Goal: Task Accomplishment & Management: Manage account settings

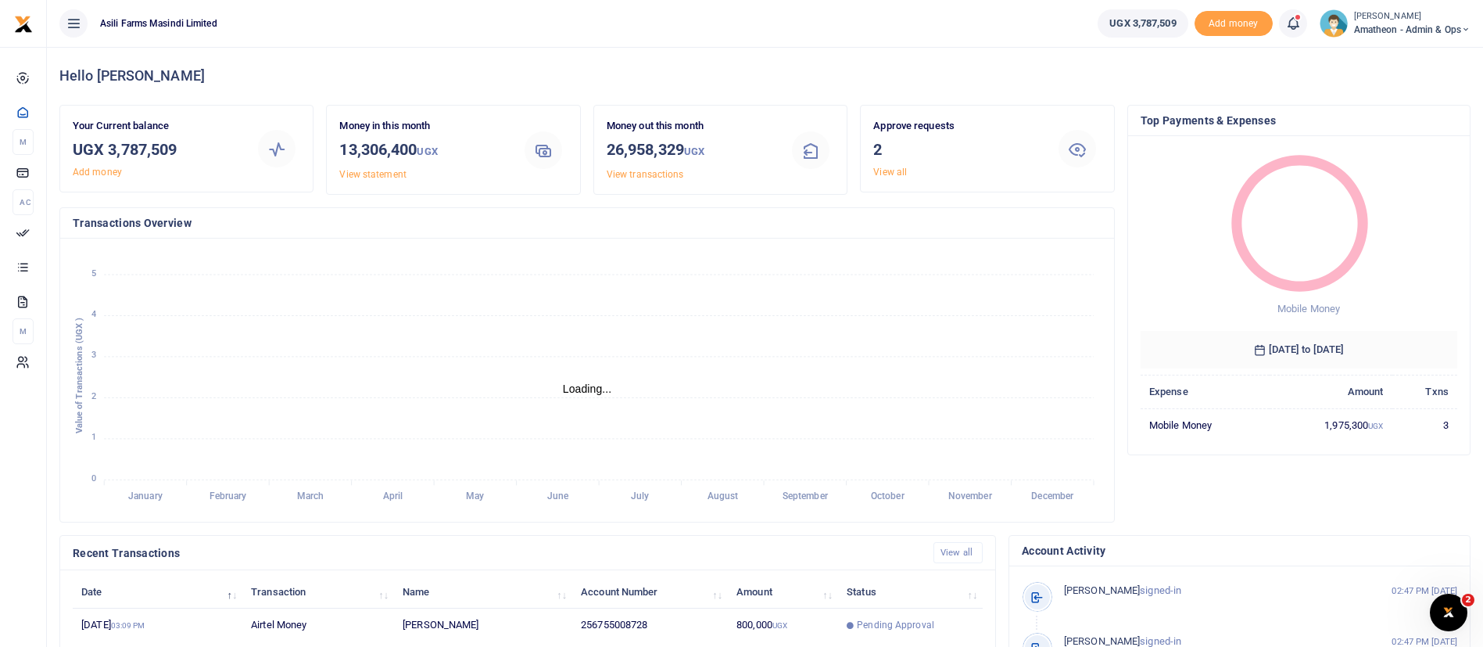
scroll to position [288, 0]
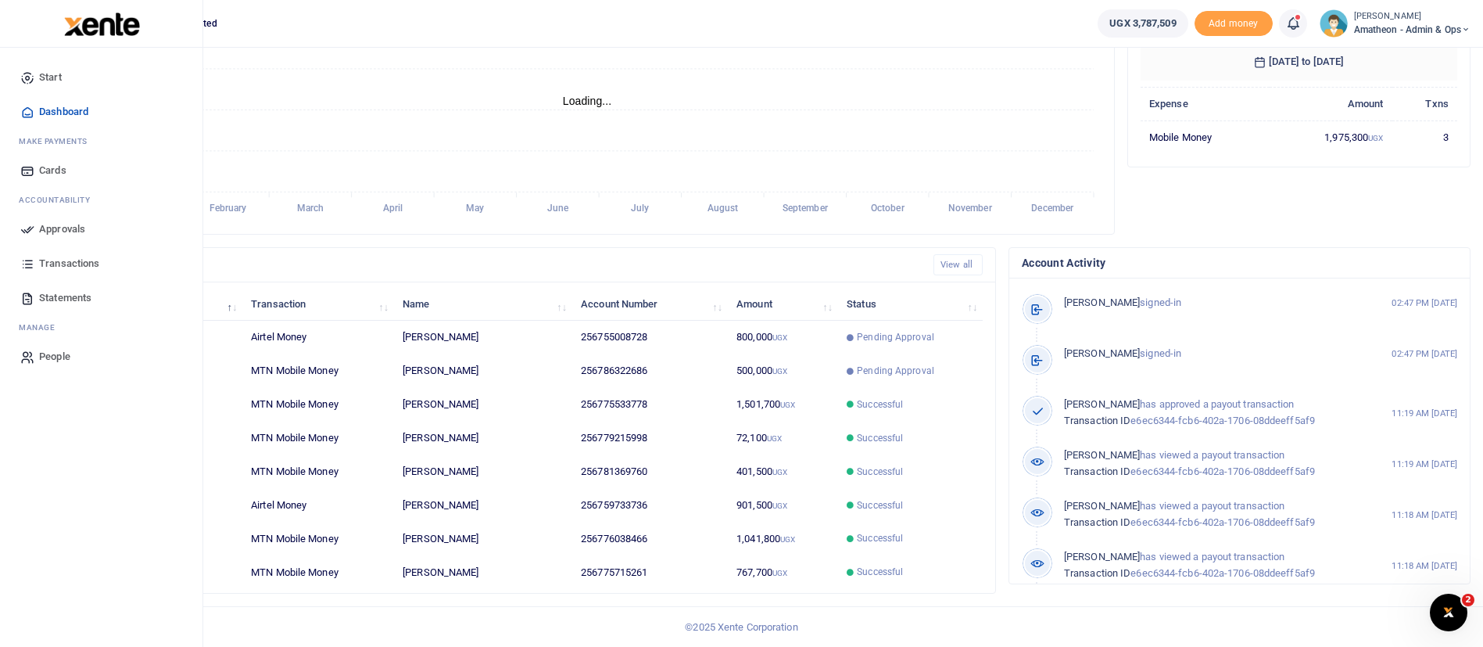
click at [71, 231] on span "Approvals" at bounding box center [62, 229] width 46 height 16
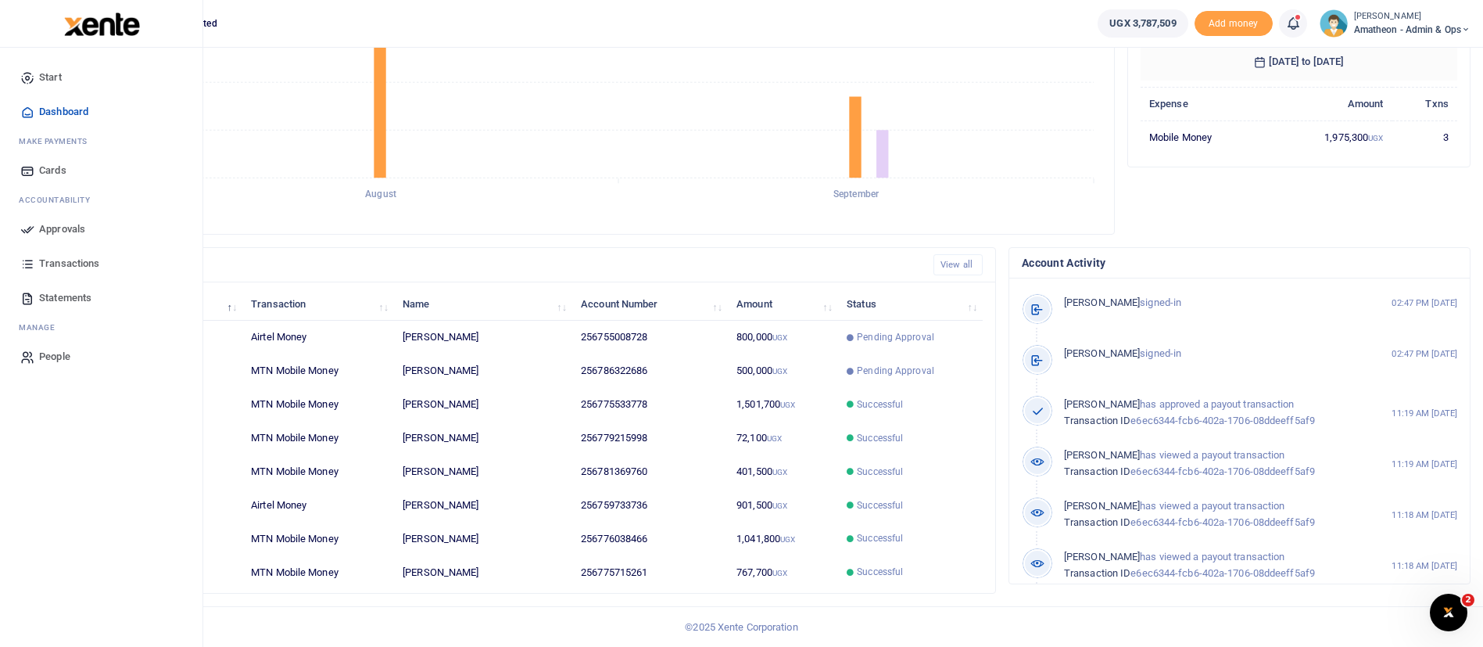
click at [69, 226] on span "Approvals" at bounding box center [62, 229] width 46 height 16
click at [73, 228] on span "Approvals" at bounding box center [62, 229] width 46 height 16
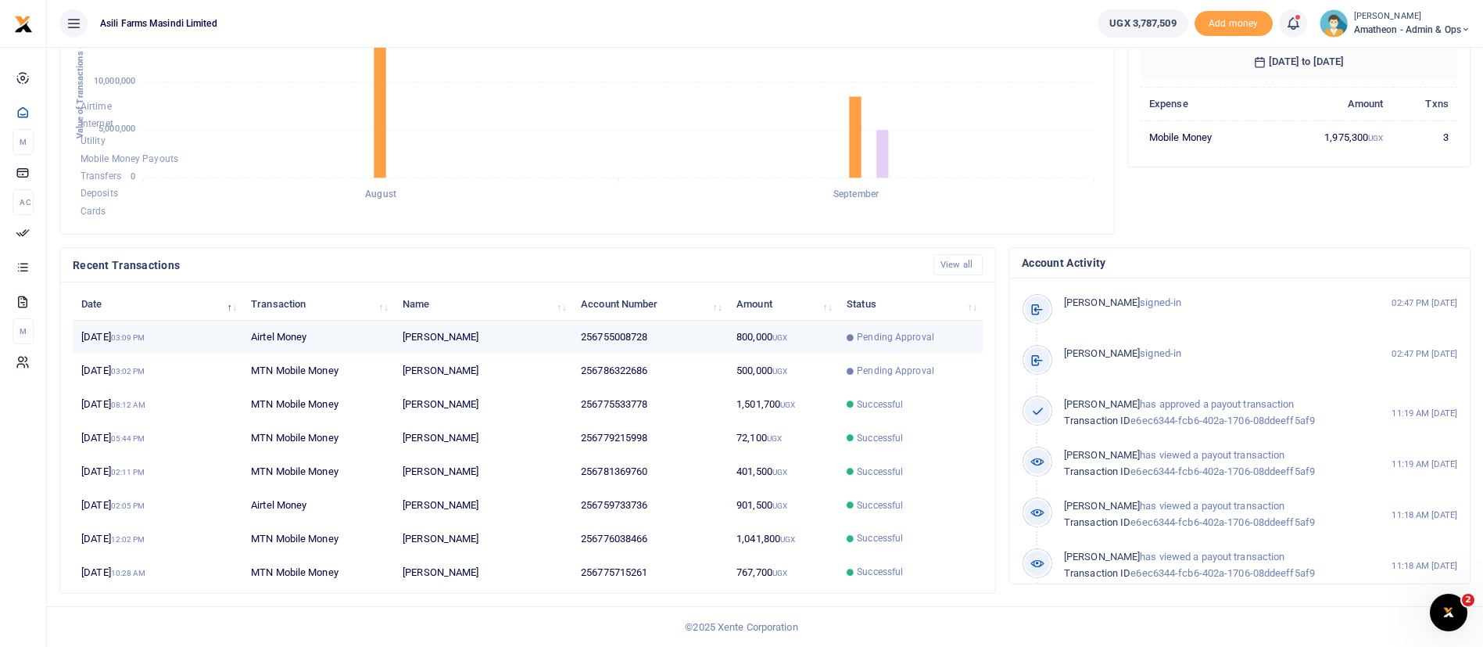
click at [894, 339] on span "Pending Approval" at bounding box center [895, 337] width 77 height 14
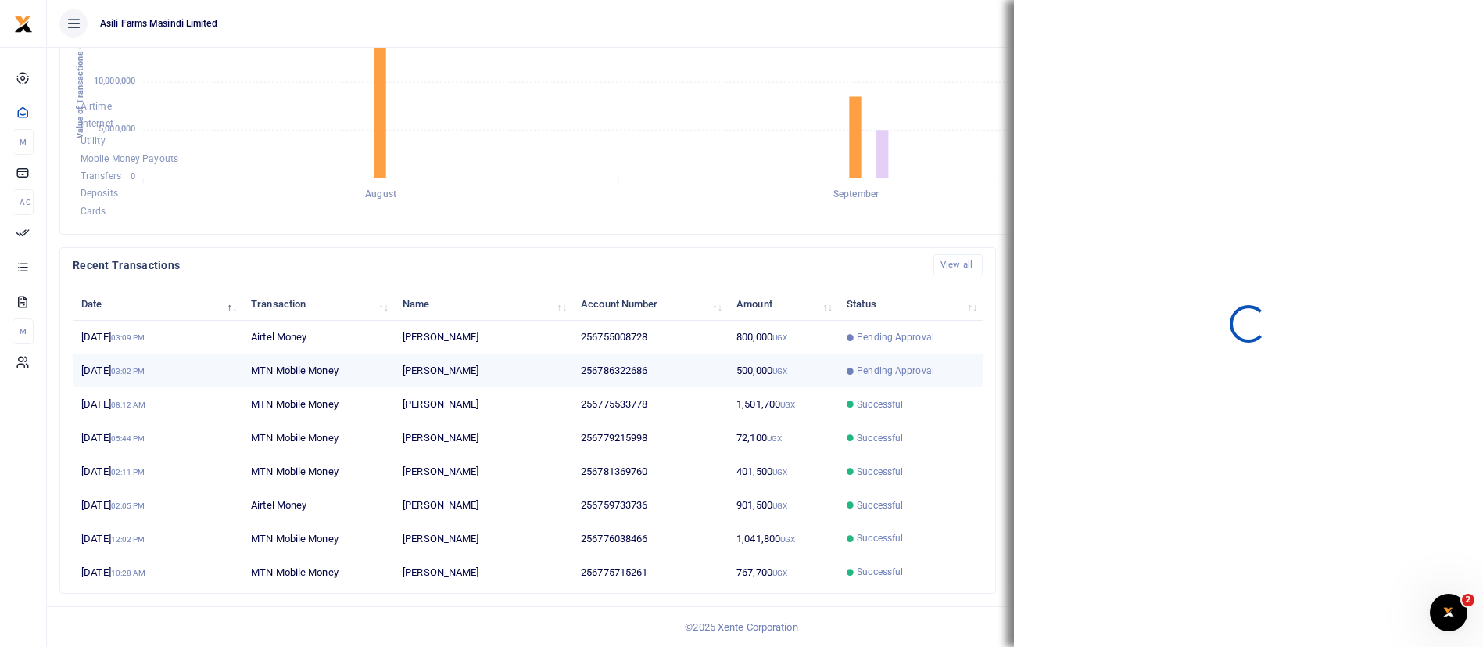
click at [818, 367] on td "500,000 UGX" at bounding box center [783, 371] width 110 height 34
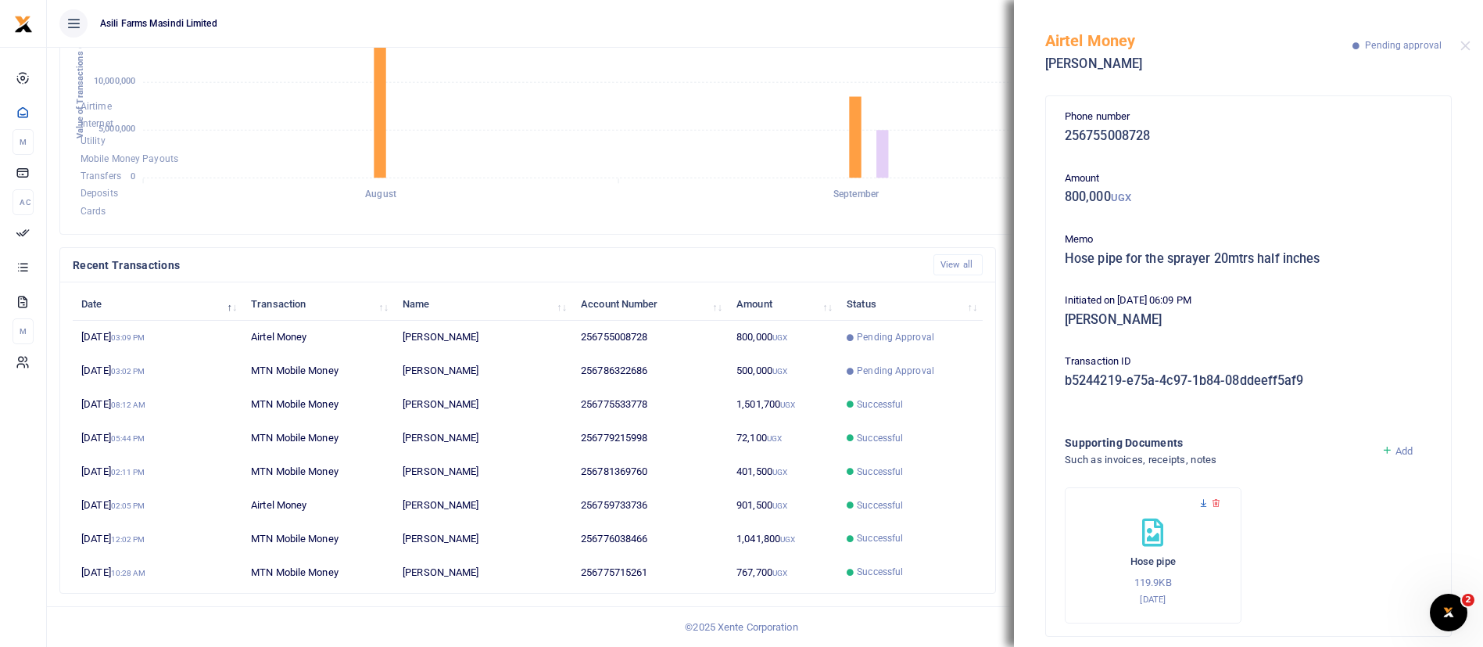
click at [1201, 501] on icon at bounding box center [1204, 503] width 10 height 10
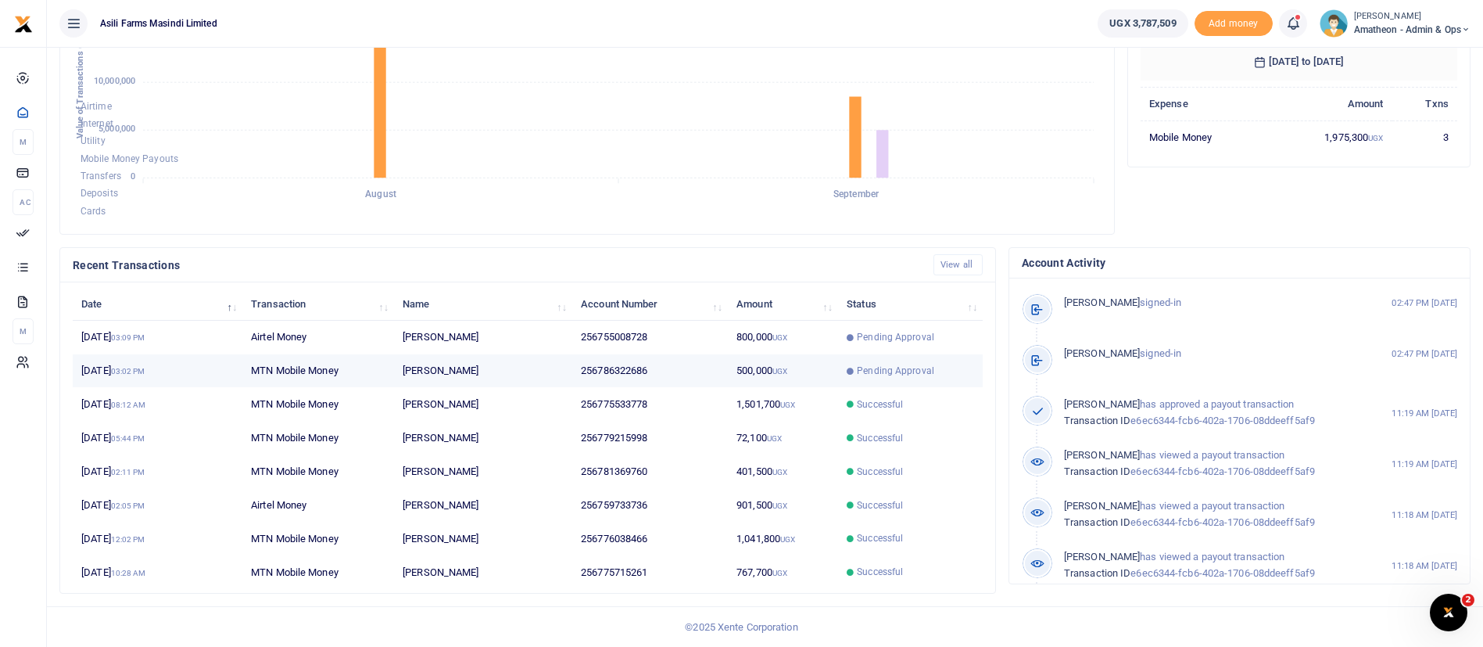
click at [880, 362] on td "Pending Approval" at bounding box center [910, 371] width 145 height 34
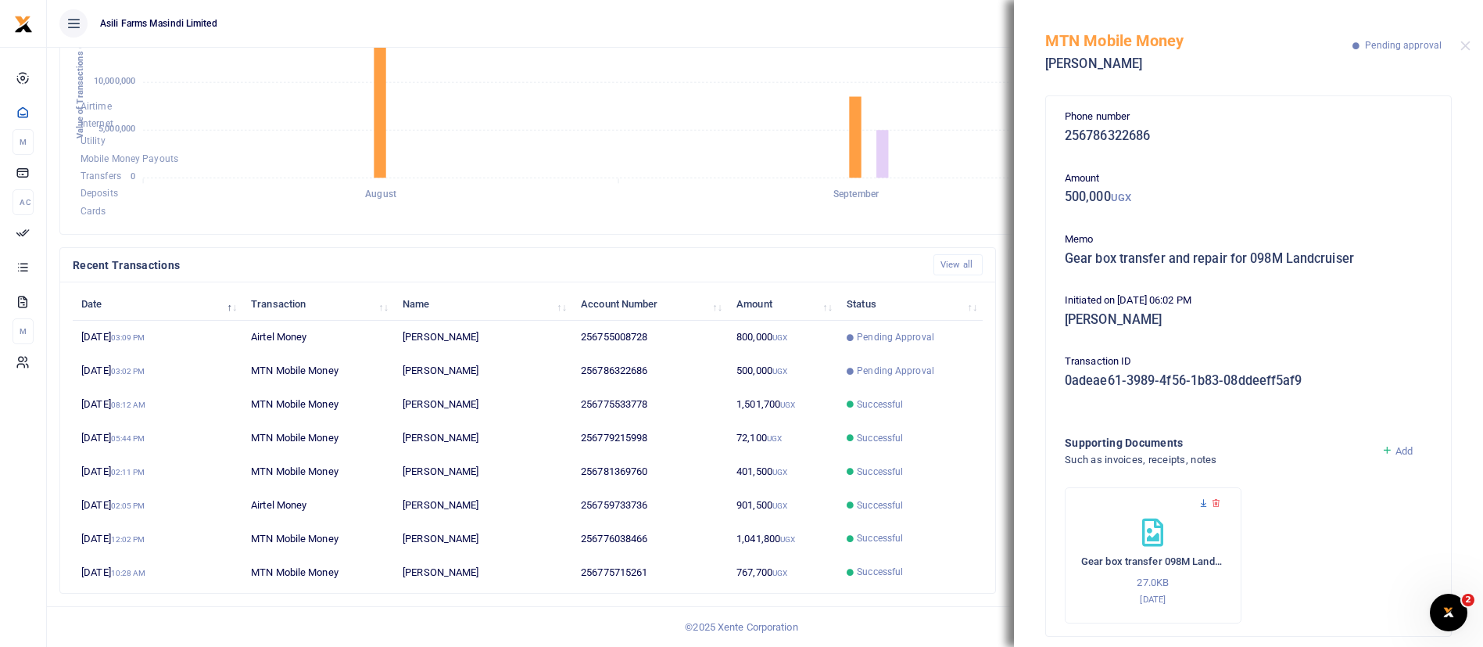
click at [1208, 505] on icon at bounding box center [1204, 503] width 10 height 10
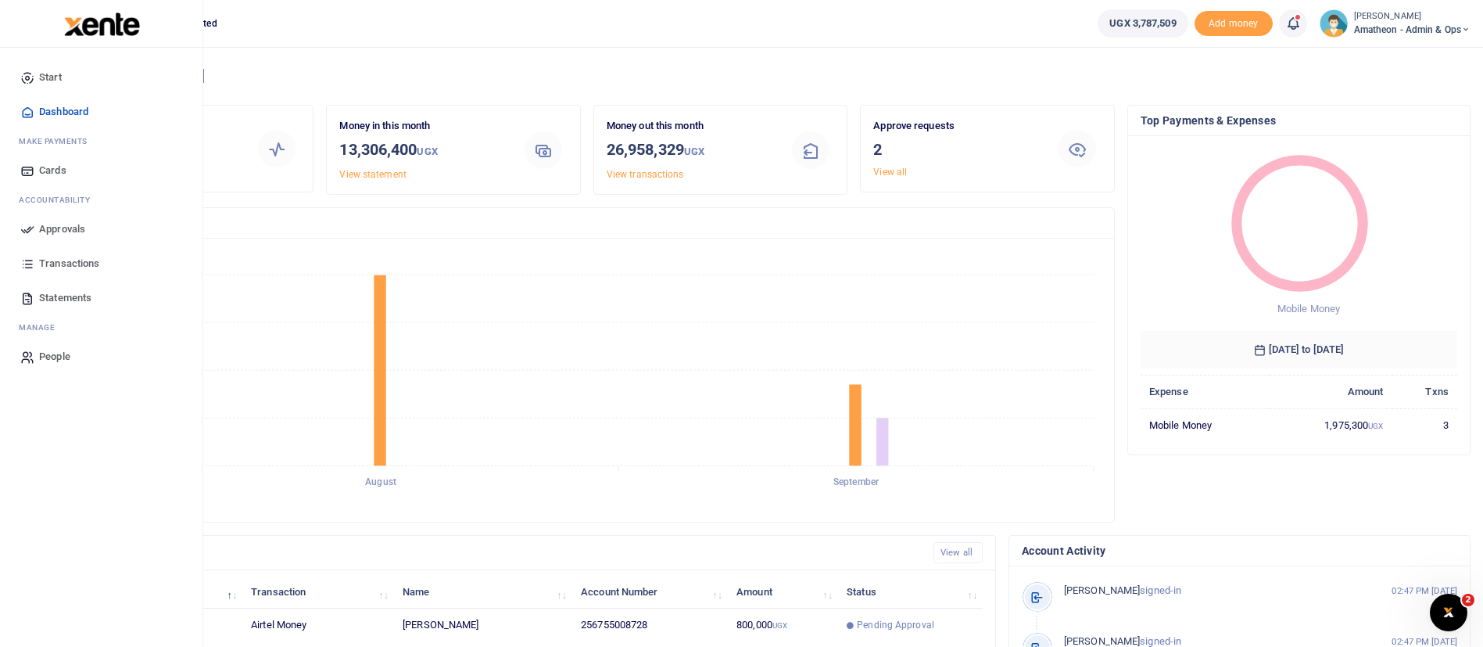
click at [72, 225] on span "Approvals" at bounding box center [62, 229] width 46 height 16
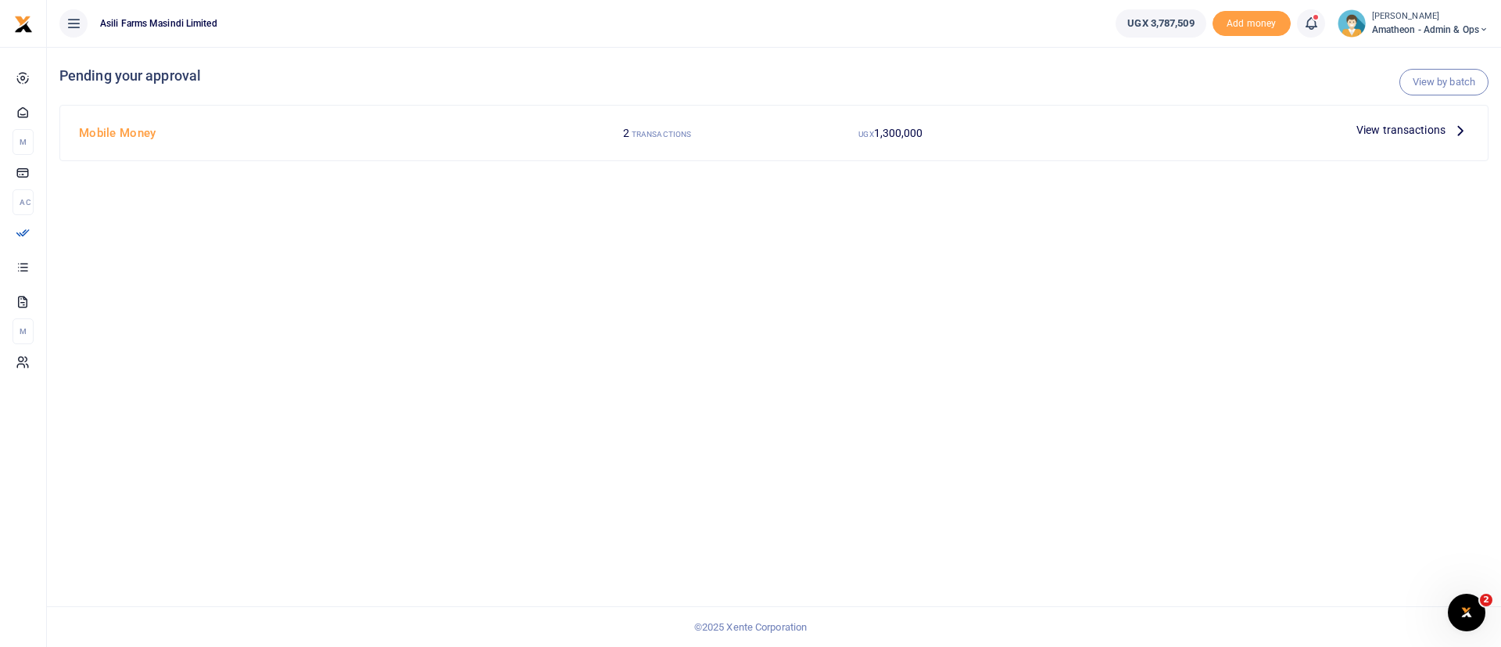
click at [1407, 127] on span "View transactions" at bounding box center [1401, 129] width 89 height 17
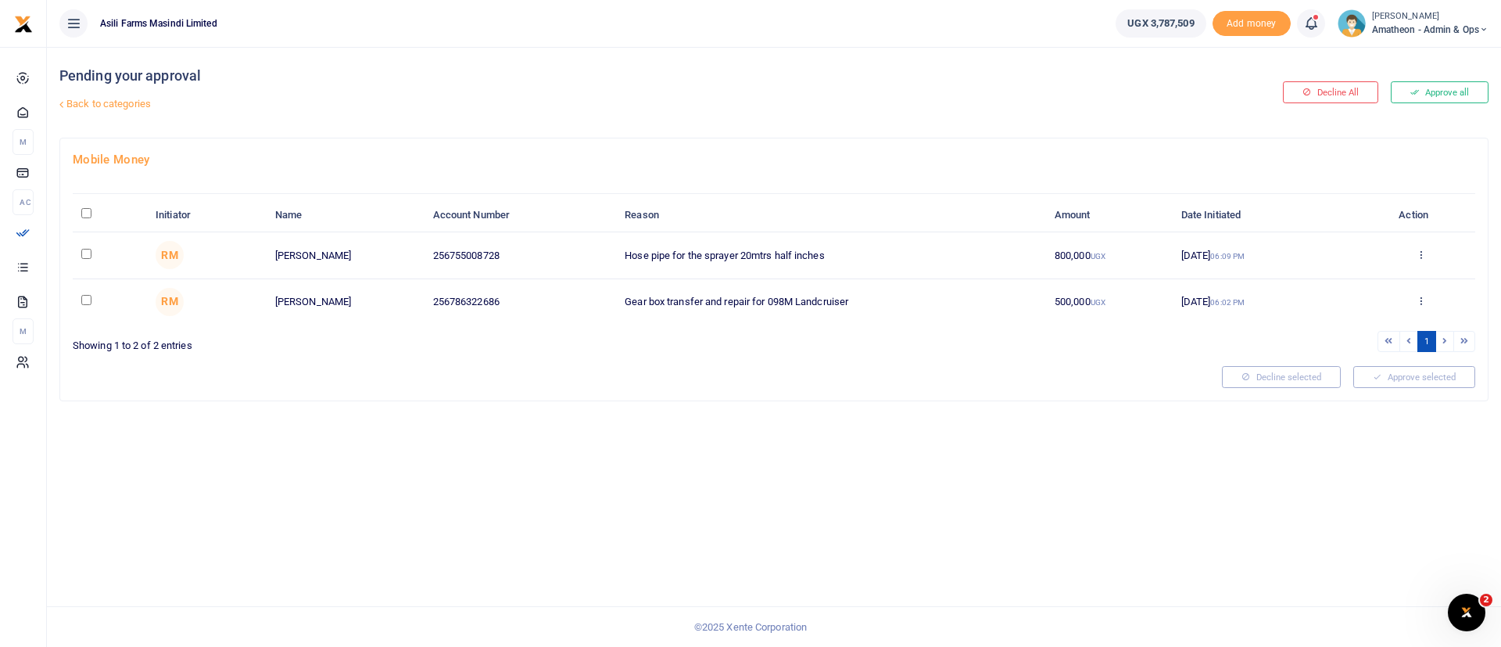
click at [86, 212] on input "\a \a : activate to sort column descending" at bounding box center [86, 213] width 10 height 10
checkbox input "true"
click at [1439, 376] on button "Approve selected (2)" at bounding box center [1408, 377] width 133 height 22
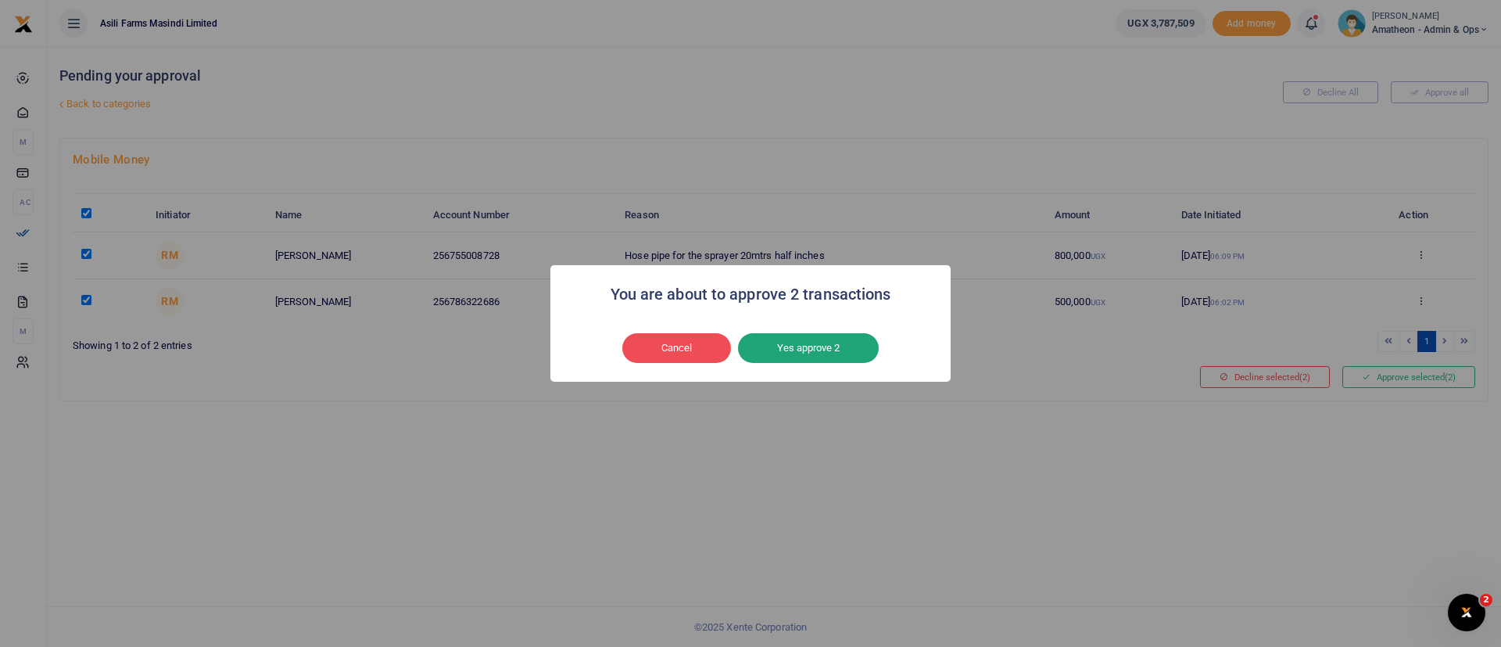
click at [825, 341] on button "Yes approve 2" at bounding box center [808, 348] width 141 height 30
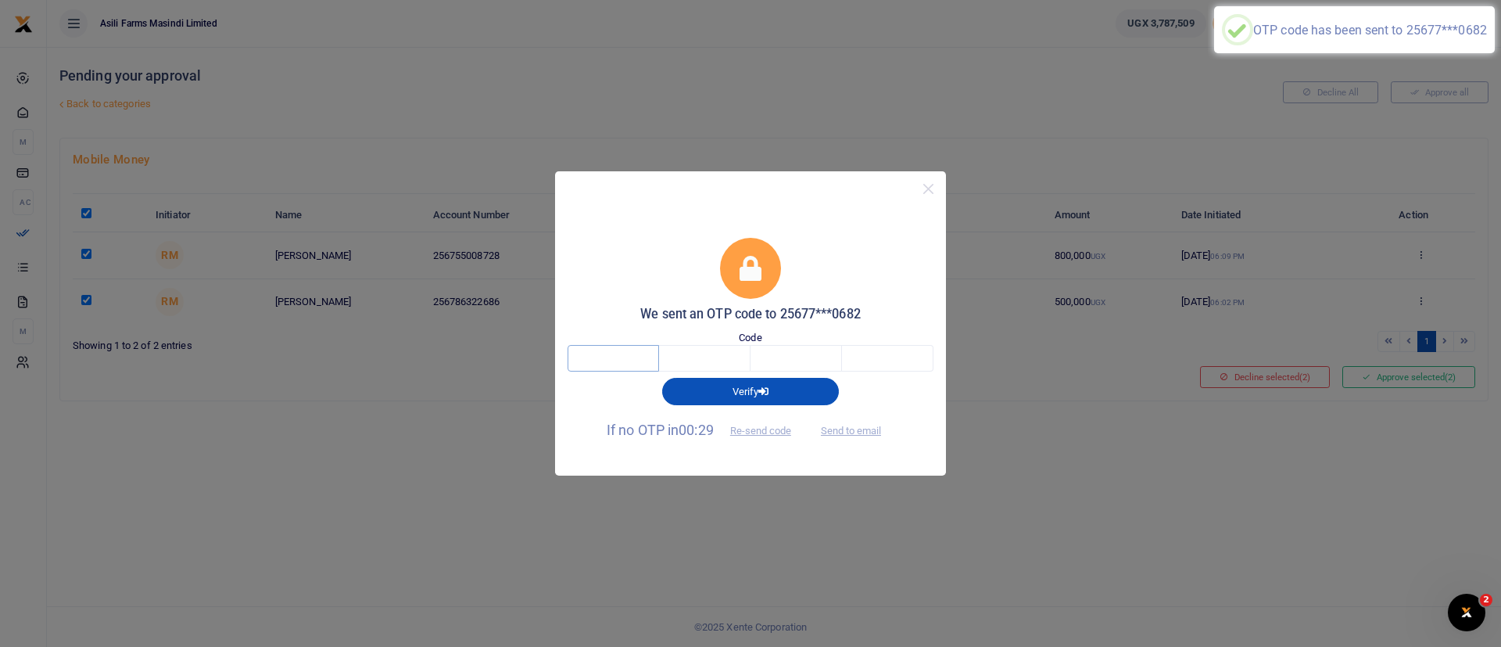
click at [618, 357] on input "text" at bounding box center [613, 358] width 91 height 27
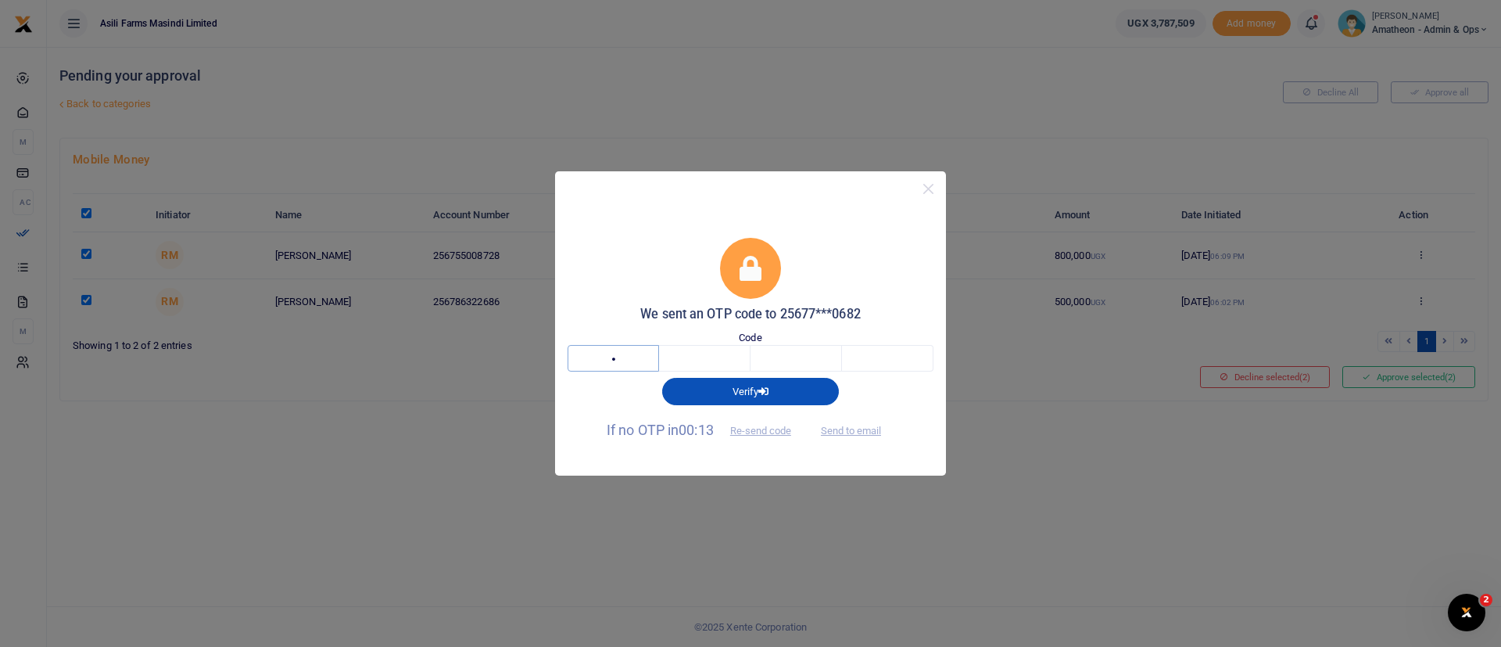
type input "3"
type input "6"
type input "3"
type input "0"
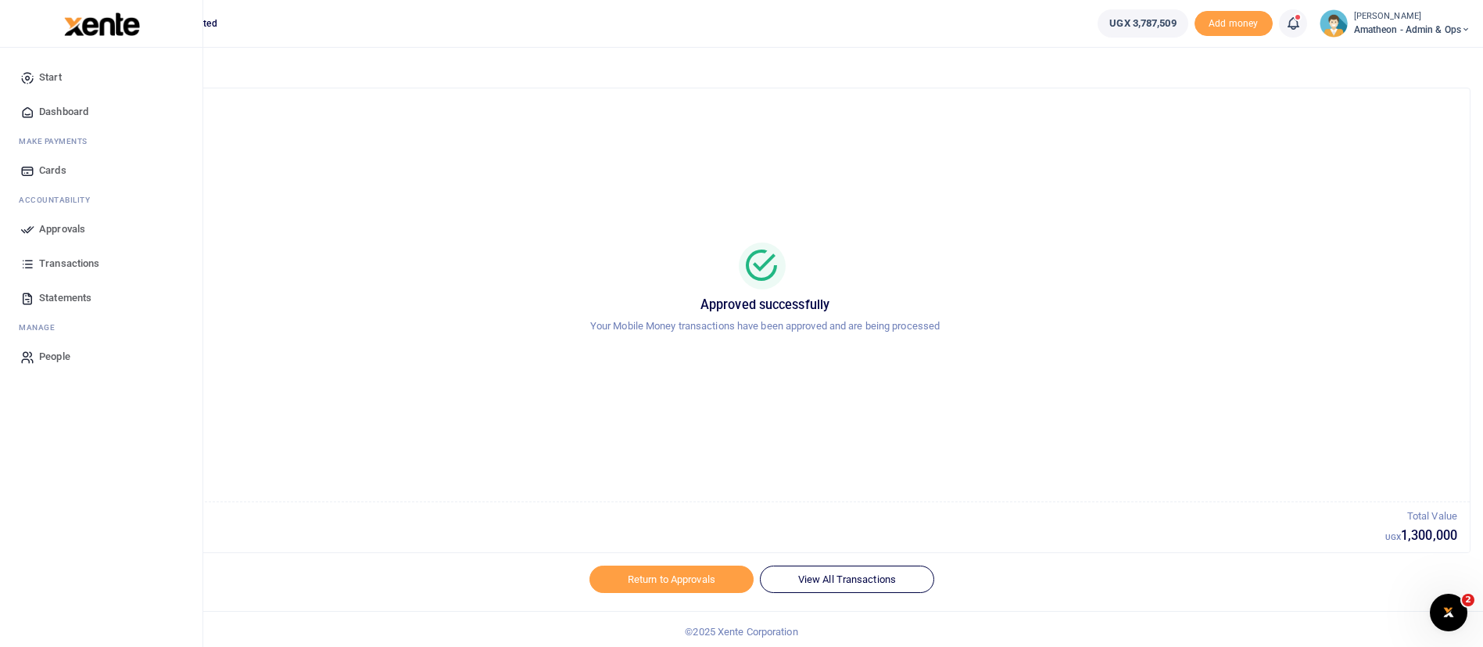
click at [125, 34] on img at bounding box center [102, 24] width 76 height 23
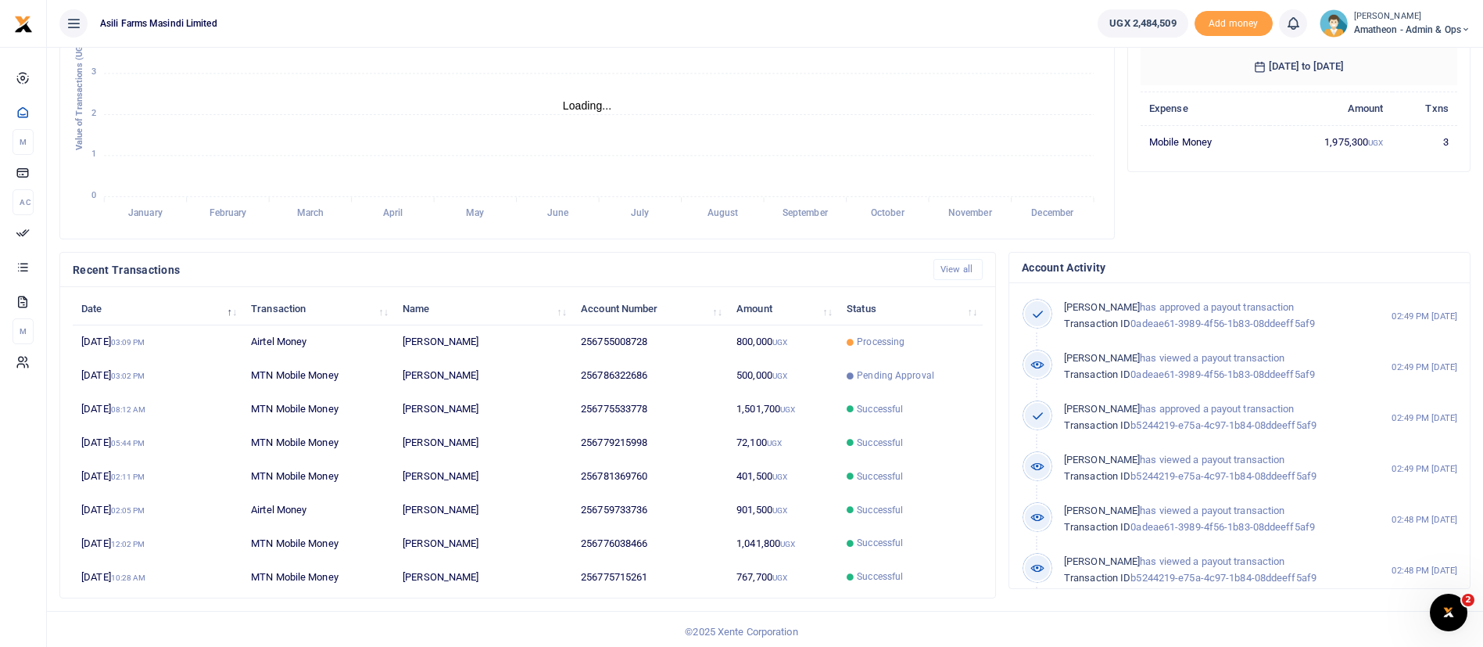
scroll to position [288, 0]
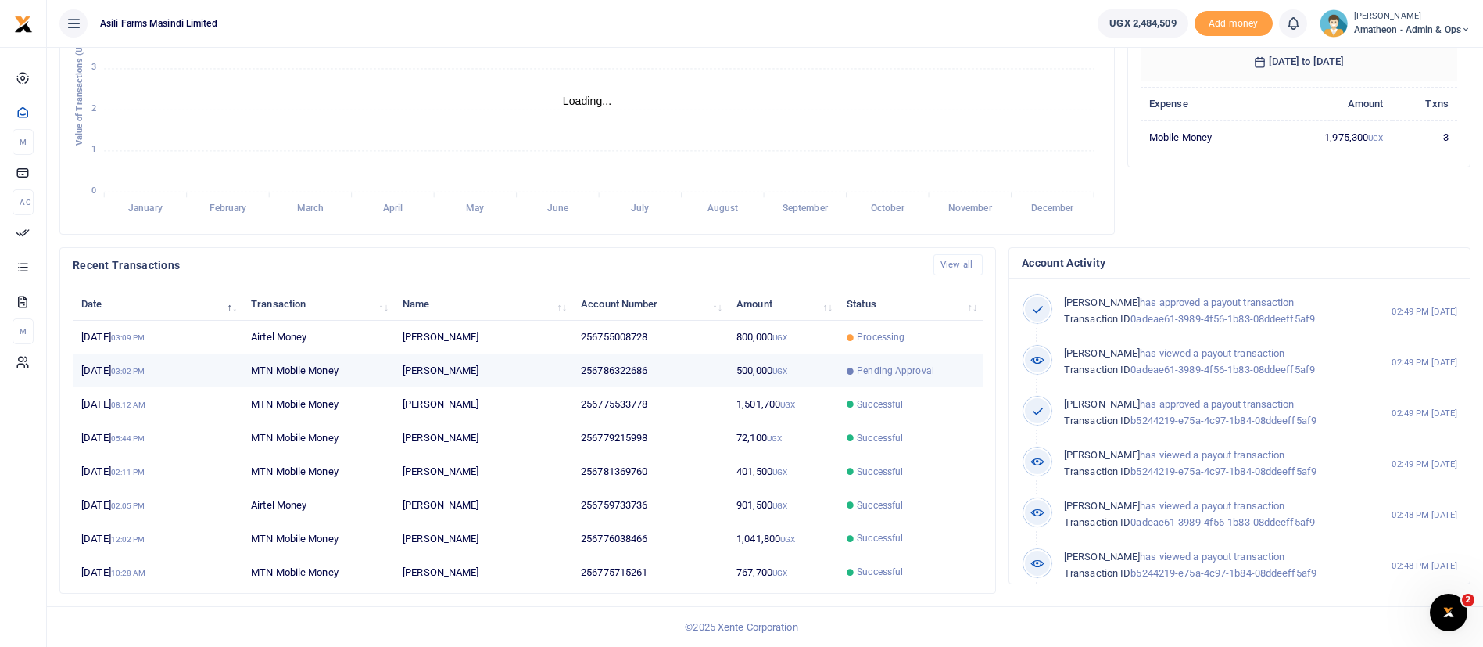
click at [909, 368] on span "Pending Approval" at bounding box center [895, 371] width 77 height 14
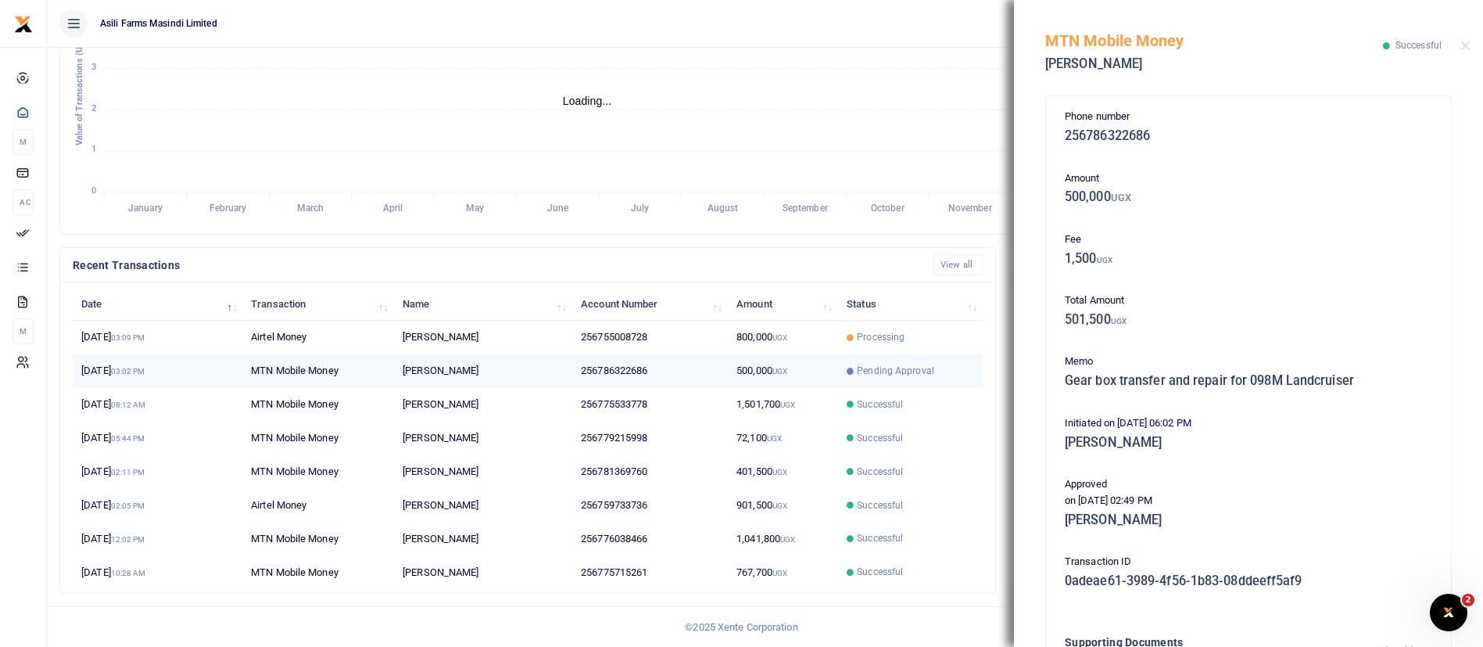
click at [815, 363] on td "500,000 UGX" at bounding box center [783, 371] width 110 height 34
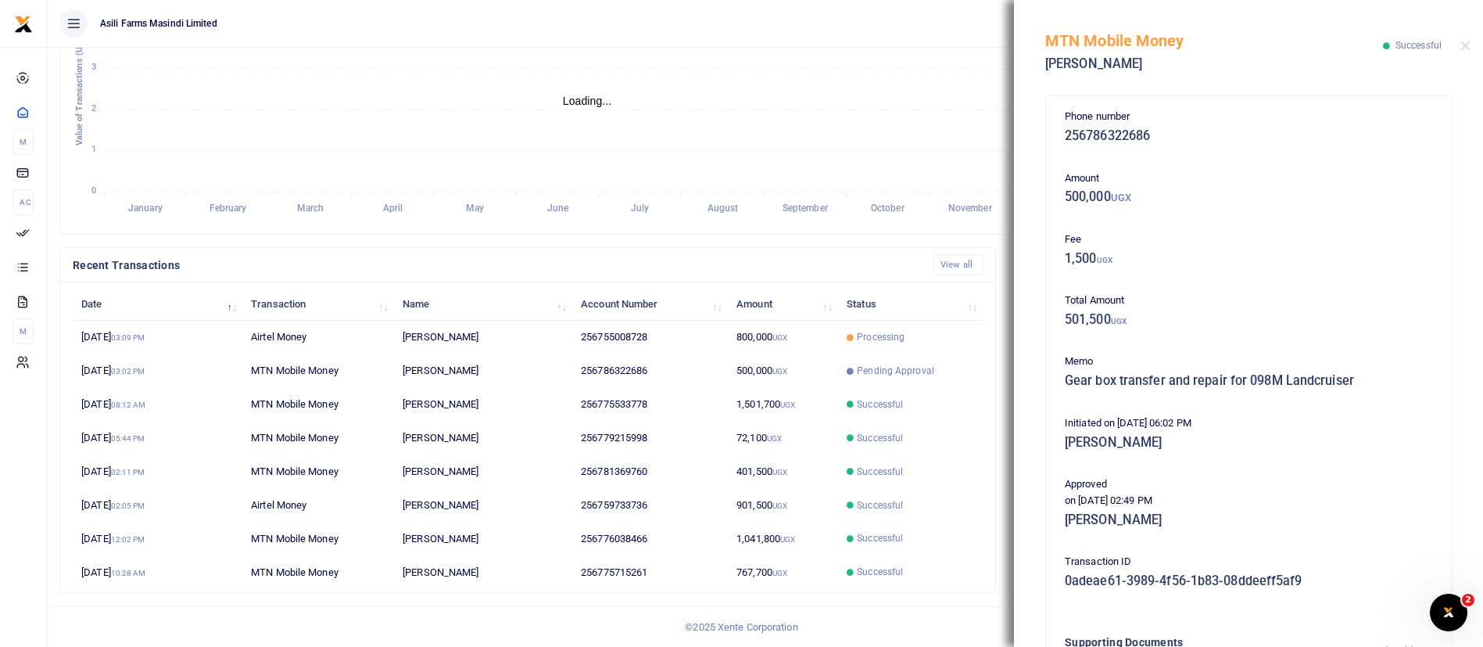
click at [1471, 46] on div "MTN Mobile Money Henry Mulumba Successful" at bounding box center [1248, 43] width 469 height 87
click at [1465, 48] on button "Close" at bounding box center [1466, 46] width 10 height 10
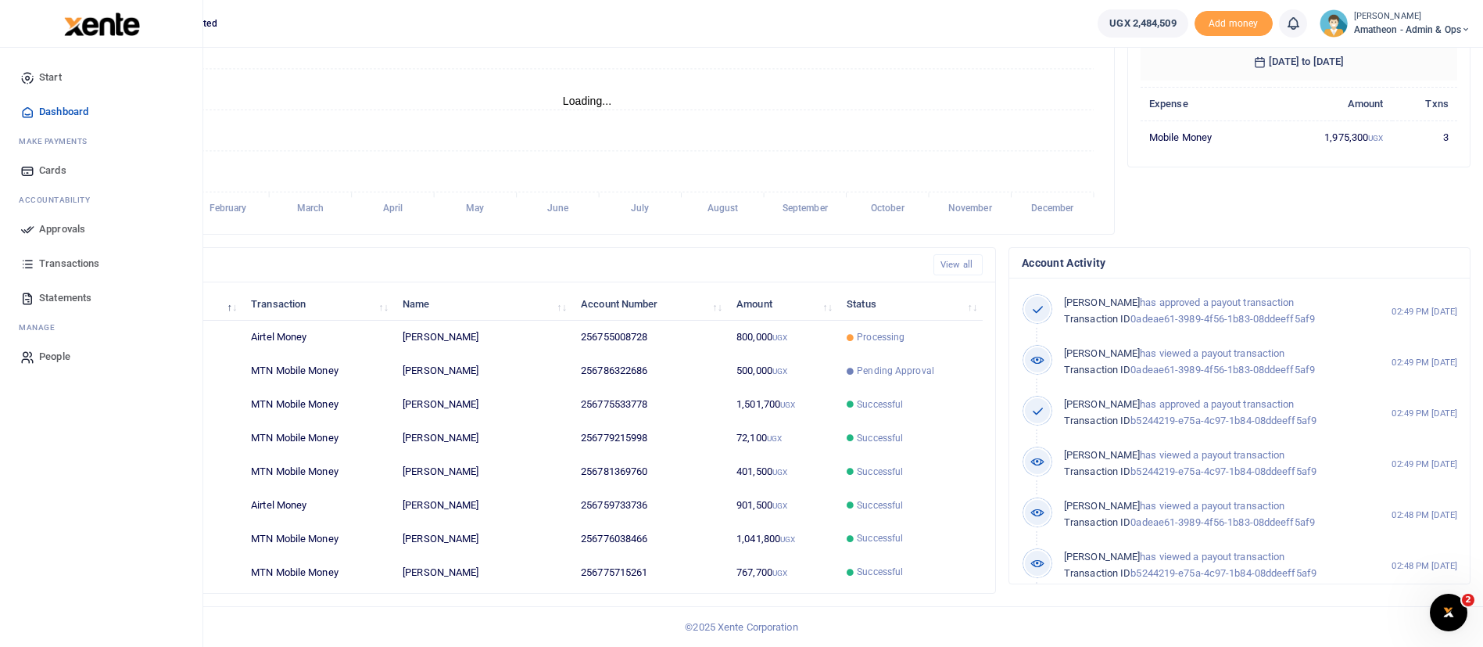
click at [70, 18] on img at bounding box center [102, 24] width 76 height 23
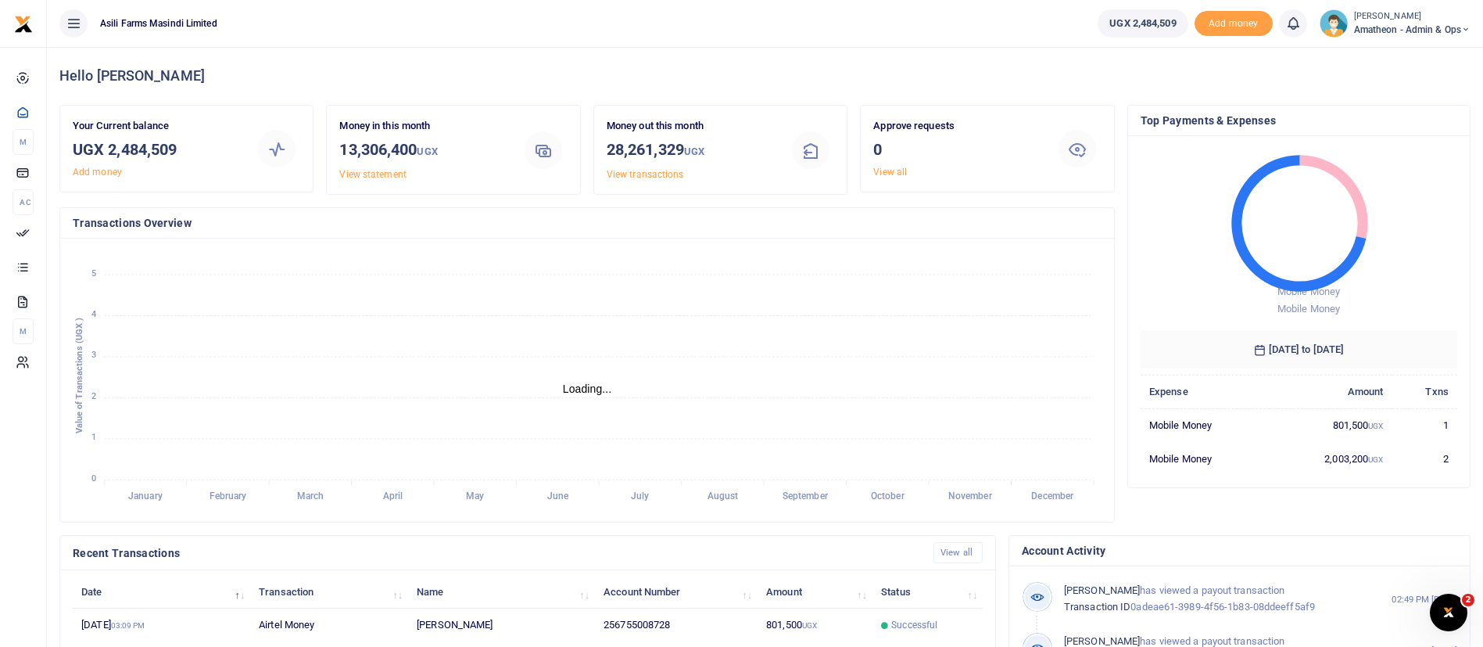
scroll to position [288, 0]
